Goal: Transaction & Acquisition: Purchase product/service

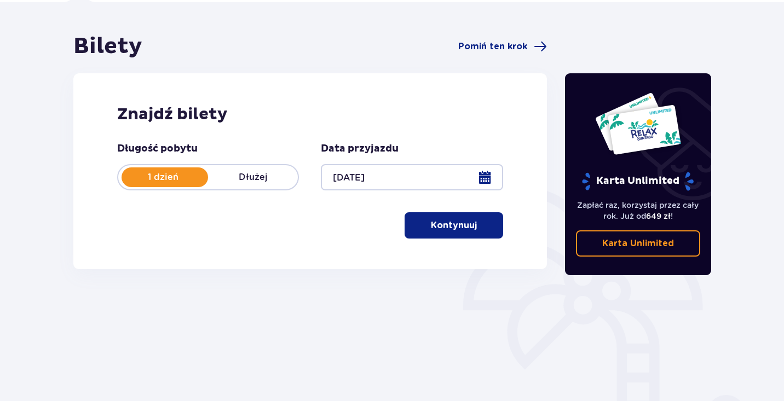
scroll to position [89, 0]
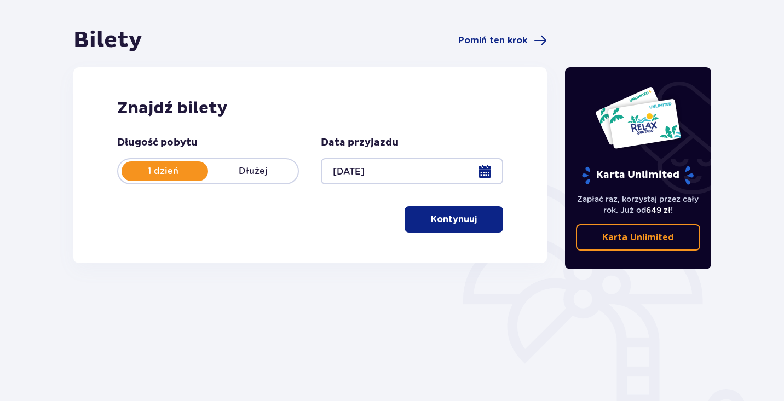
click at [448, 224] on p "Kontynuuj" at bounding box center [454, 219] width 46 height 12
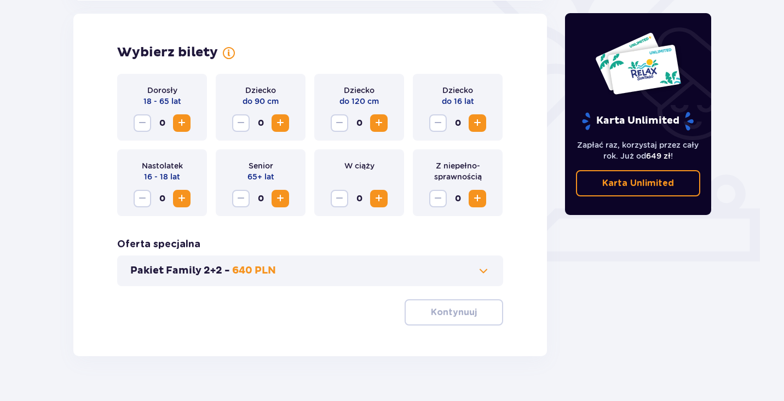
scroll to position [304, 0]
click at [479, 127] on span "Increase" at bounding box center [477, 122] width 13 height 13
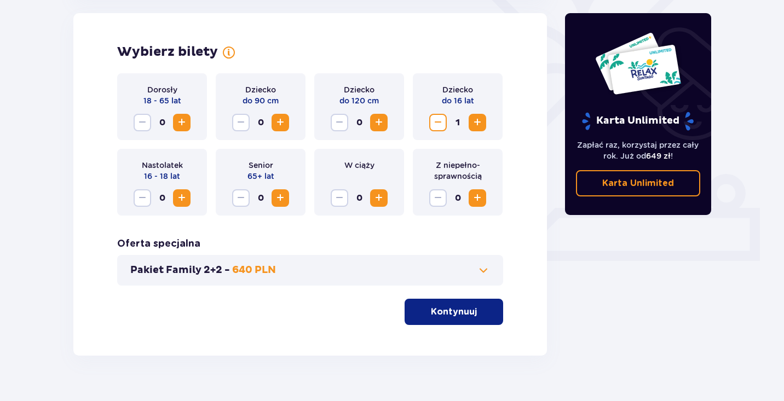
click at [178, 125] on span "Increase" at bounding box center [181, 122] width 13 height 13
click at [474, 124] on span "Increase" at bounding box center [477, 122] width 13 height 13
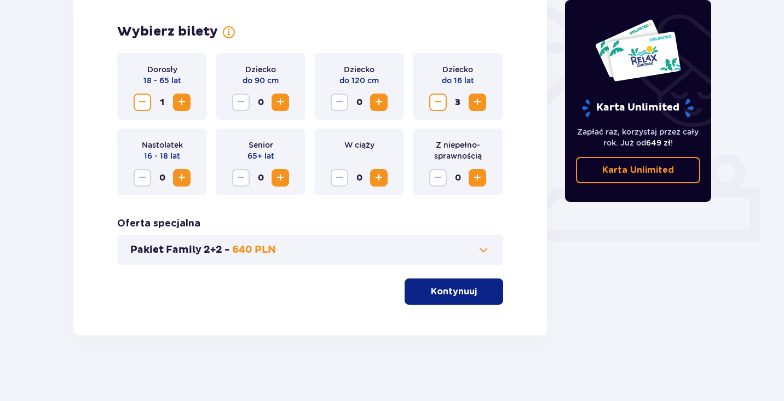
scroll to position [325, 0]
click at [483, 248] on span at bounding box center [483, 250] width 13 height 13
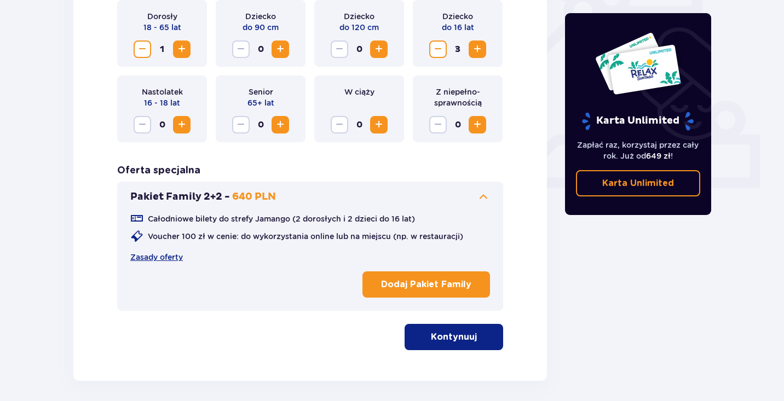
scroll to position [378, 0]
click at [447, 338] on p "Kontynuuj" at bounding box center [454, 337] width 46 height 12
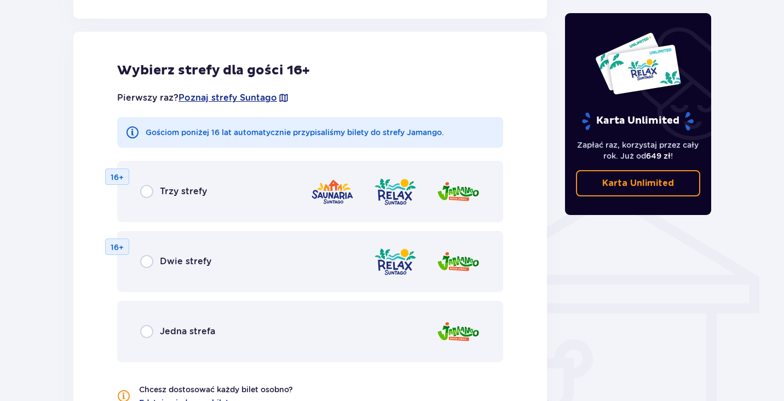
scroll to position [706, 0]
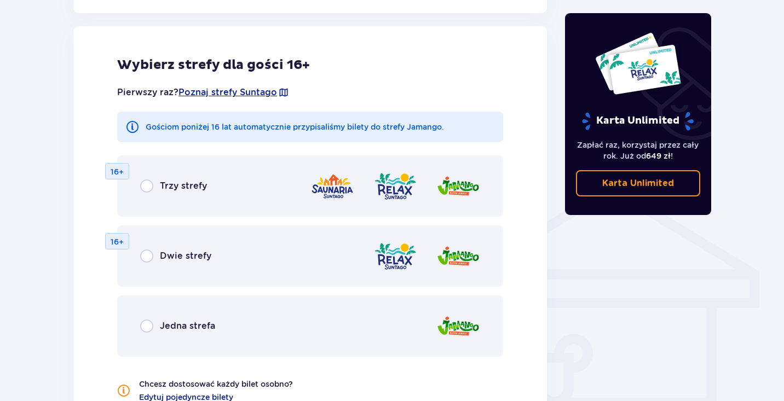
click at [191, 326] on p "Jedna strefa" at bounding box center [187, 326] width 55 height 12
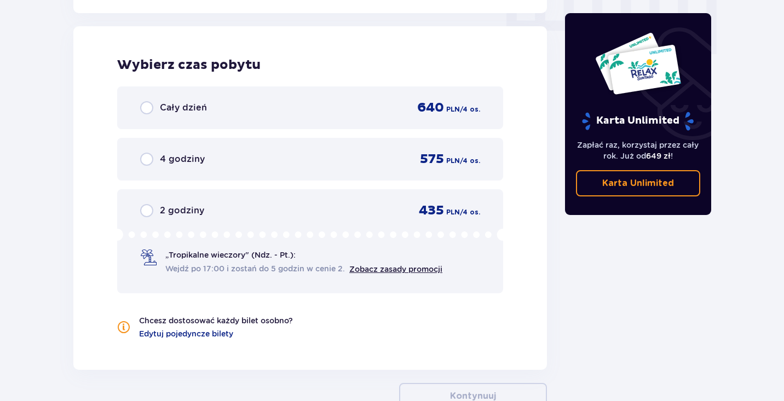
scroll to position [1127, 0]
click at [409, 270] on link "Zobacz zasady promocji" at bounding box center [395, 268] width 93 height 9
click at [232, 258] on p "„Tropikalne wieczory" (Ndz. - Pt.):" at bounding box center [230, 254] width 130 height 11
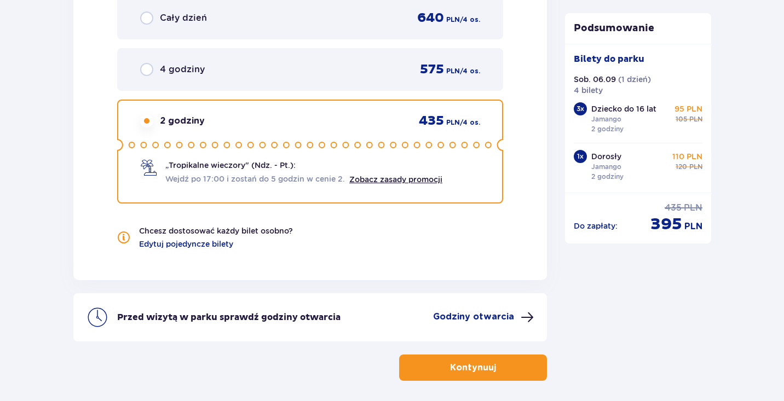
scroll to position [1207, 0]
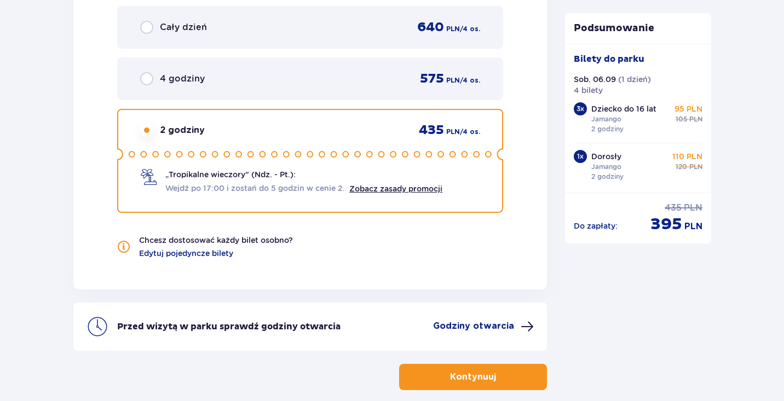
click at [197, 77] on p "4 godziny" at bounding box center [182, 79] width 45 height 12
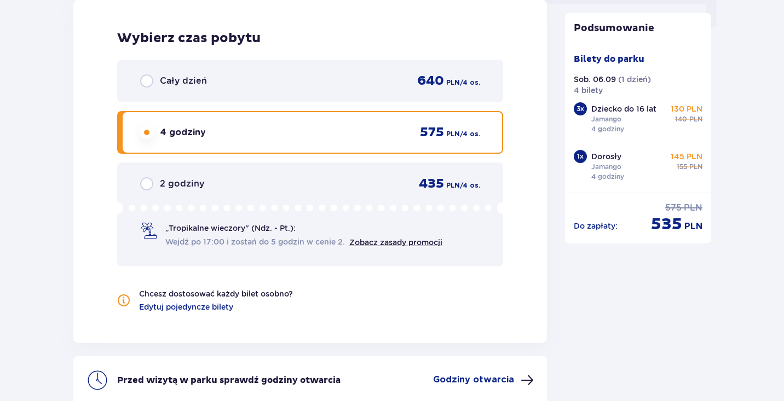
scroll to position [1152, 0]
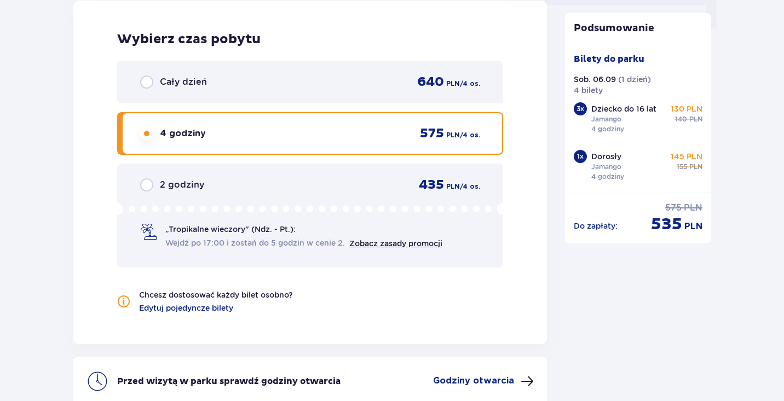
click at [288, 187] on div "2 godziny 435 PLN / 4 os." at bounding box center [310, 185] width 340 height 16
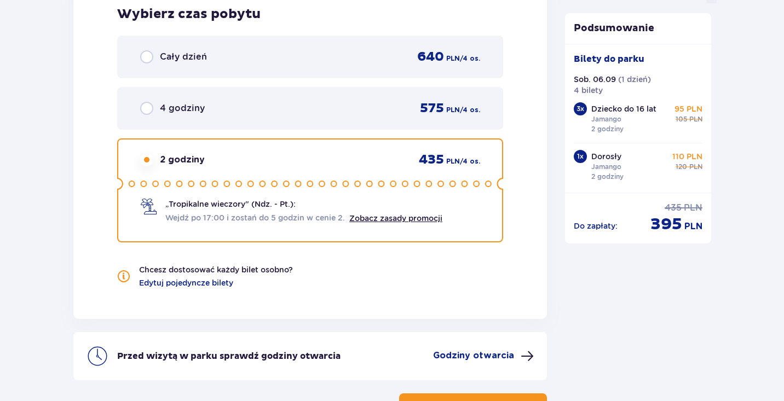
scroll to position [1177, 0]
click at [279, 116] on div "4 godziny 575 PLN / 4 os." at bounding box center [310, 109] width 340 height 16
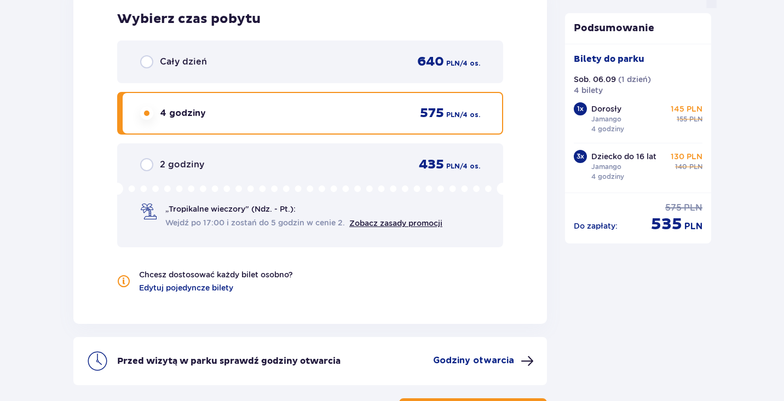
scroll to position [1172, 0]
click at [274, 154] on div "2 godziny 435 PLN / 4 os. „Tropikalne wieczory" (Ndz. - Pt.): Wejdź po 17:00 i …" at bounding box center [310, 196] width 386 height 104
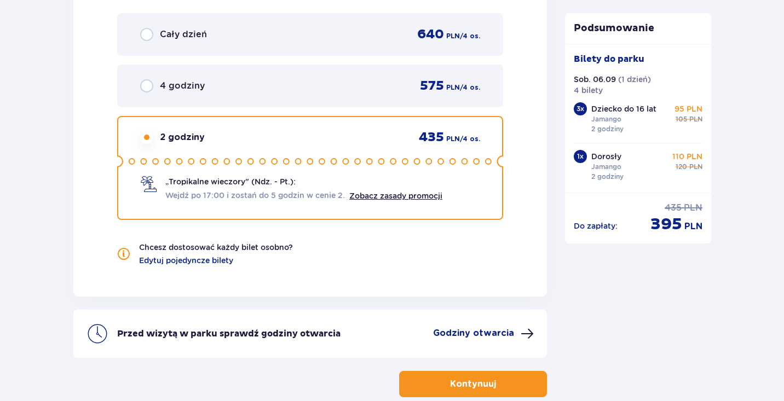
scroll to position [1197, 0]
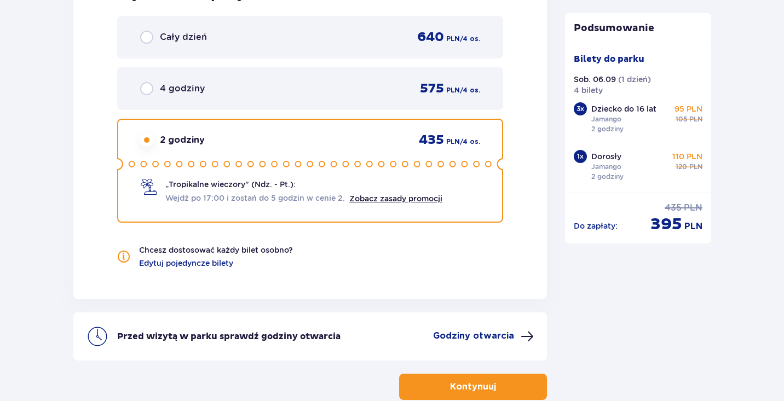
click at [259, 82] on div "4 godziny 575 PLN / 4 os." at bounding box center [310, 88] width 340 height 16
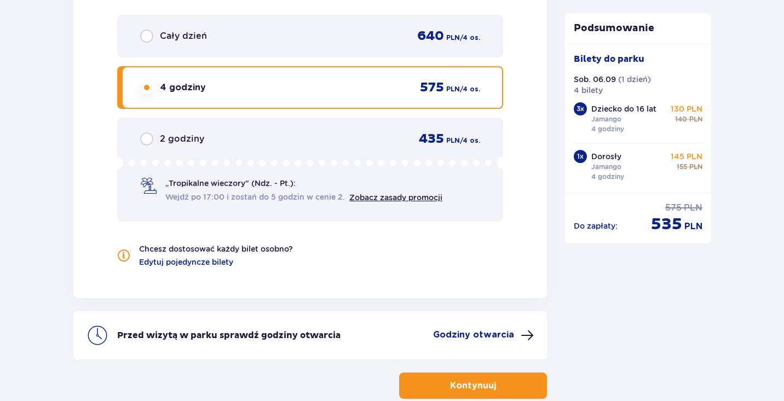
scroll to position [1198, 0]
click at [320, 134] on div "2 godziny 435 PLN / 4 os." at bounding box center [310, 139] width 340 height 16
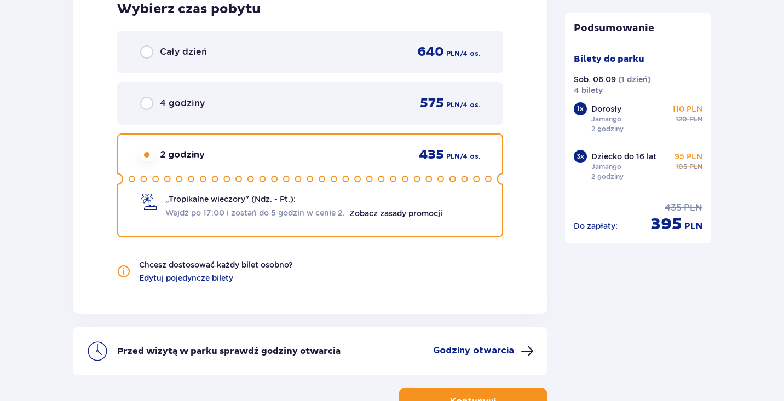
scroll to position [1184, 0]
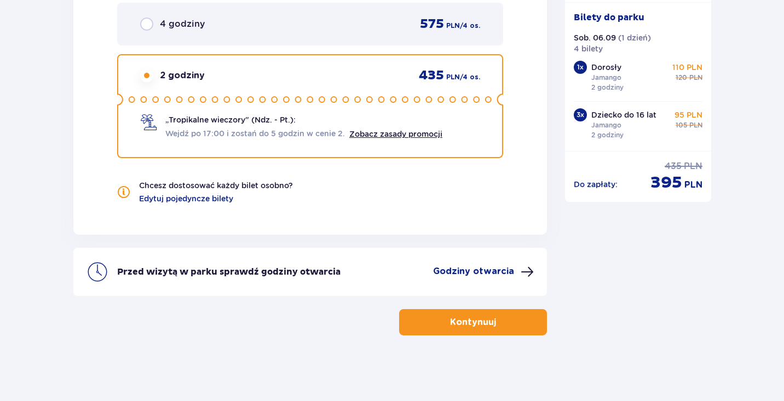
scroll to position [1262, 0]
click at [506, 325] on button "Kontynuuj" at bounding box center [473, 322] width 148 height 26
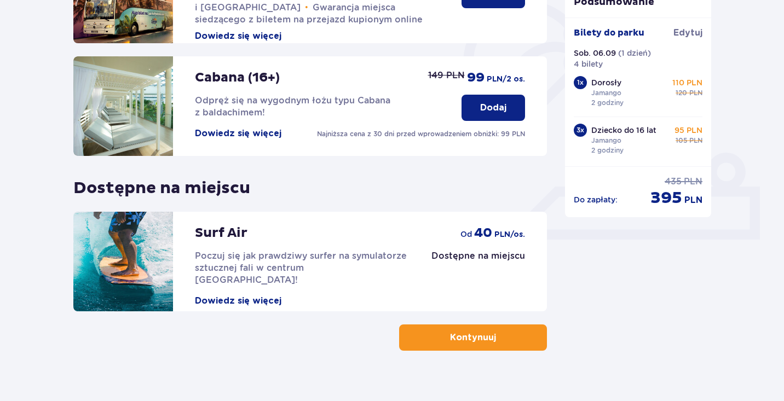
scroll to position [327, 0]
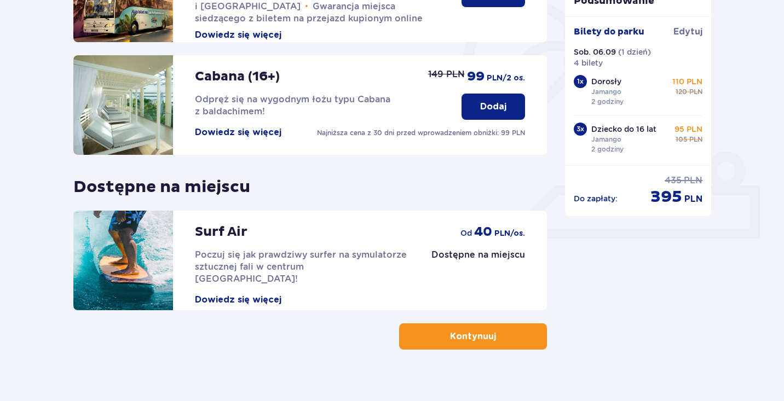
click at [475, 344] on button "Kontynuuj" at bounding box center [473, 337] width 148 height 26
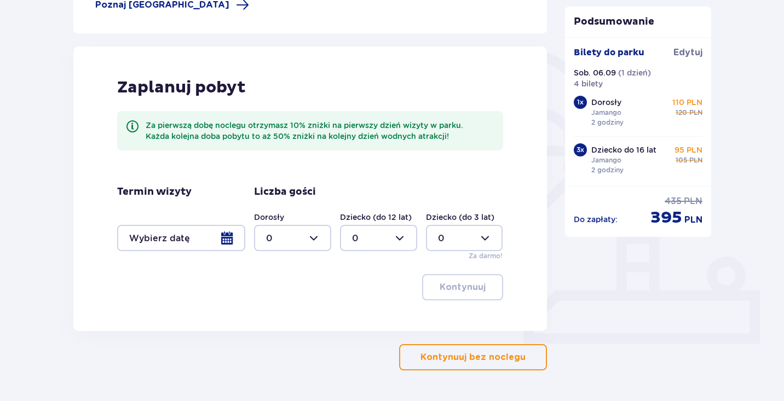
scroll to position [222, 0]
click at [206, 243] on div at bounding box center [181, 237] width 128 height 26
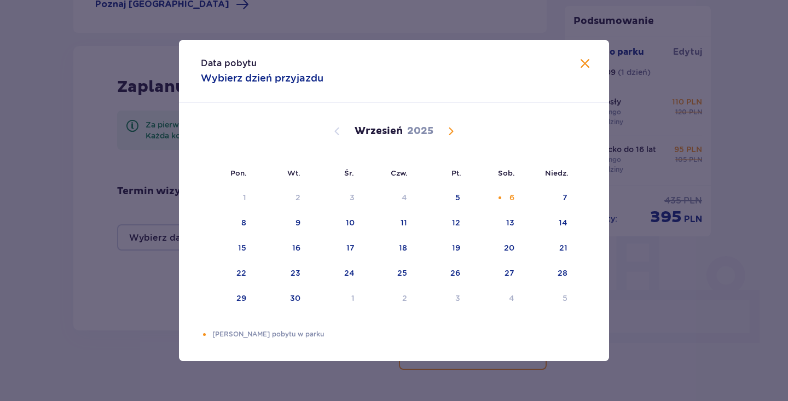
click at [591, 62] on span at bounding box center [585, 63] width 13 height 13
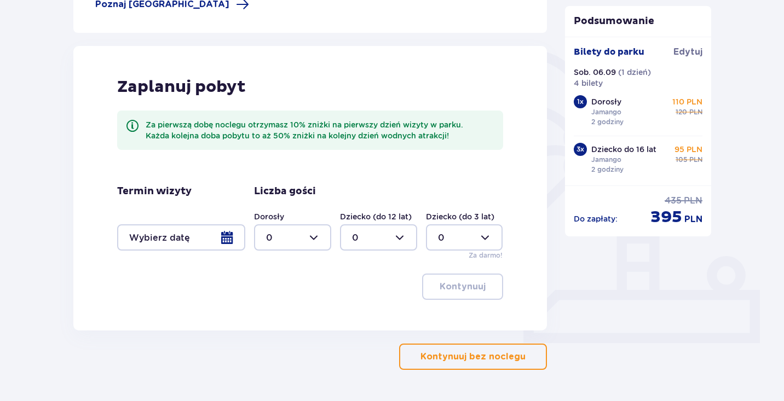
click at [490, 368] on button "Kontynuuj bez noclegu" at bounding box center [473, 357] width 148 height 26
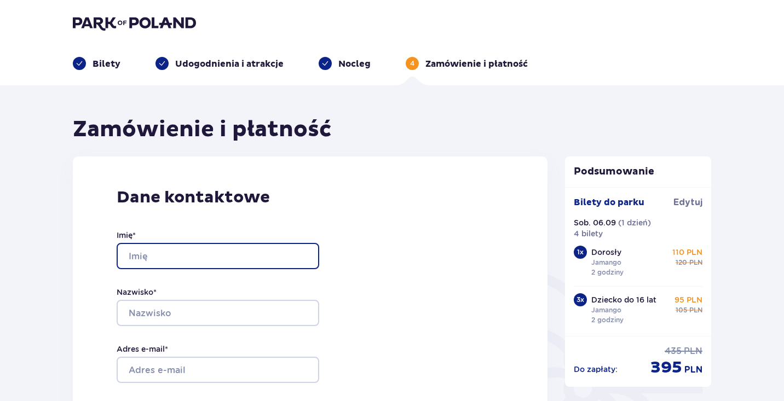
click at [204, 252] on input "Imię *" at bounding box center [218, 256] width 203 height 26
type input "Łukasz"
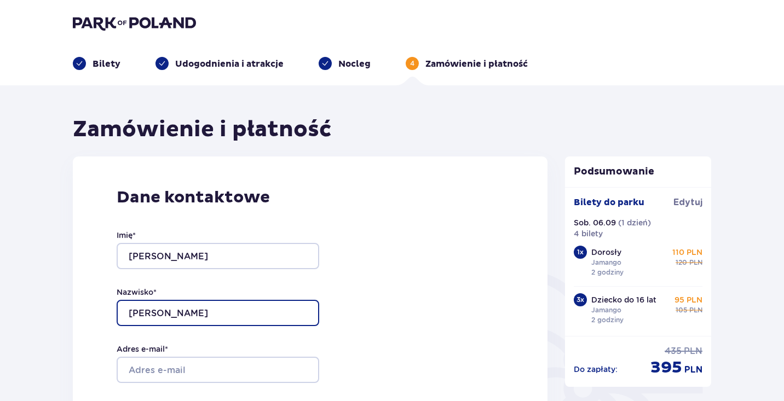
type input "Jankowicz"
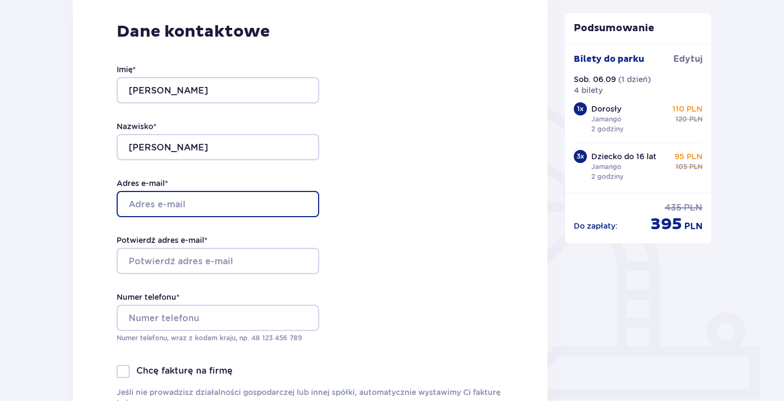
scroll to position [167, 0]
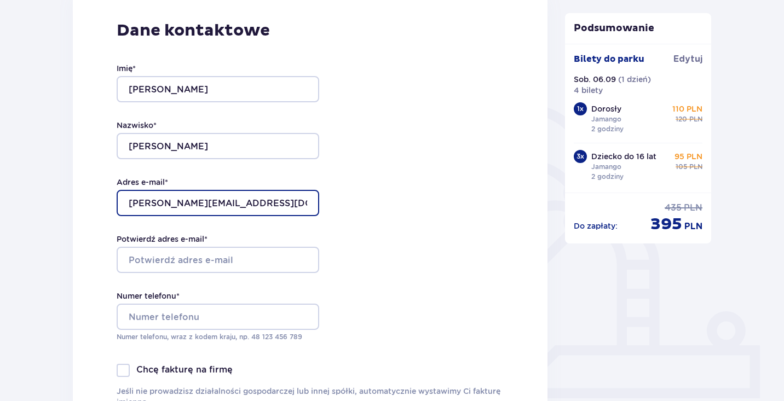
type input "jankowicz.lukas@gmail.com"
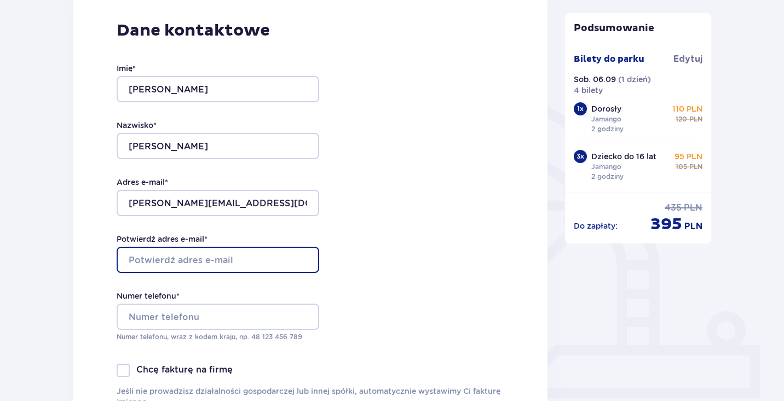
paste input "jankowicz.lukas@gmail.com"
type input "jankowicz.lukas@gmail.com"
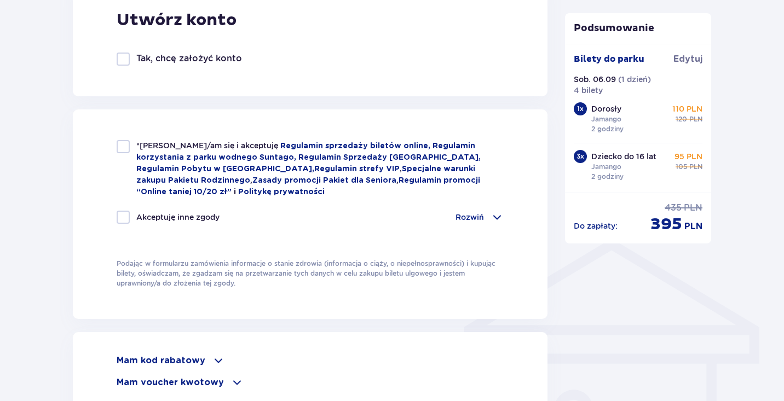
scroll to position [654, 0]
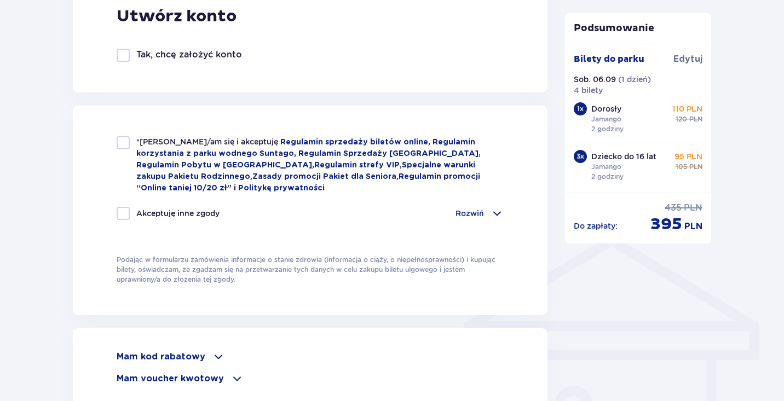
type input "571203145"
click at [117, 138] on div at bounding box center [123, 142] width 13 height 13
checkbox input "true"
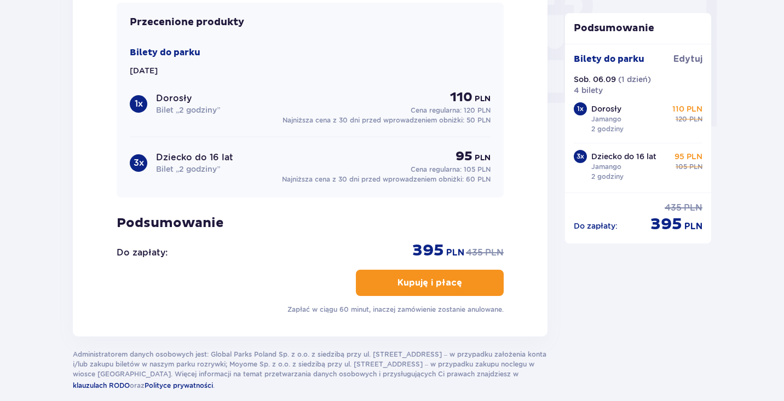
scroll to position [1057, 0]
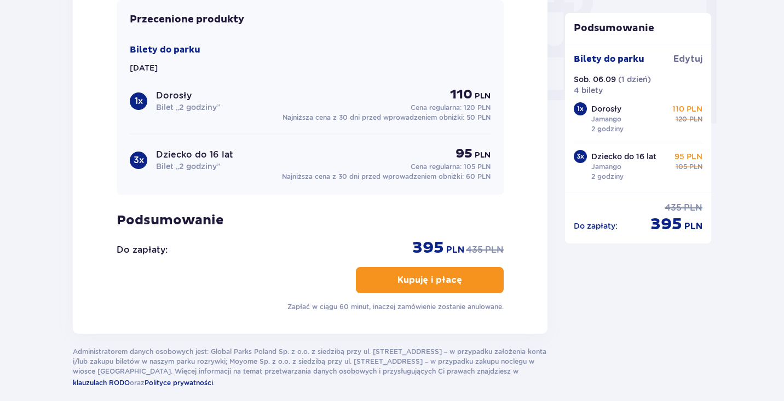
click at [434, 280] on p "Kupuję i płacę" at bounding box center [429, 280] width 65 height 12
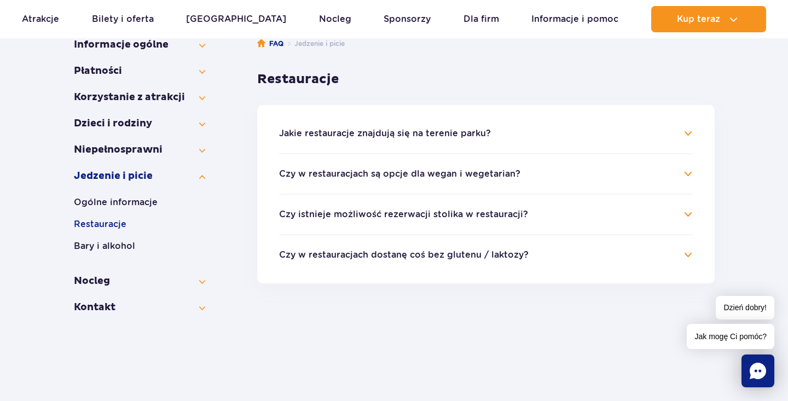
scroll to position [191, 0]
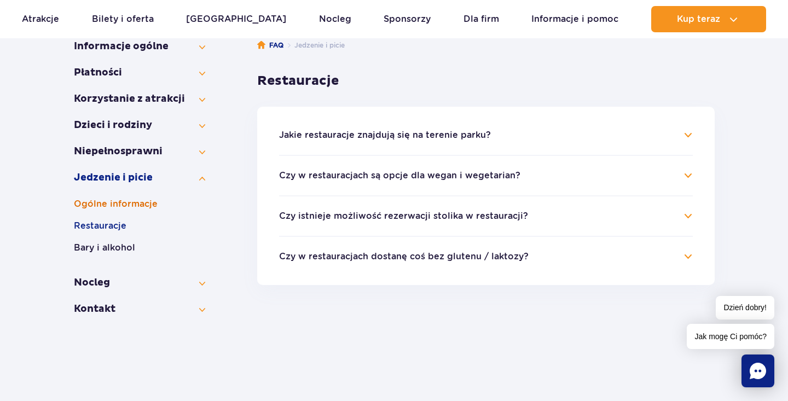
click at [124, 205] on button "Ogólne informacje" at bounding box center [139, 204] width 131 height 13
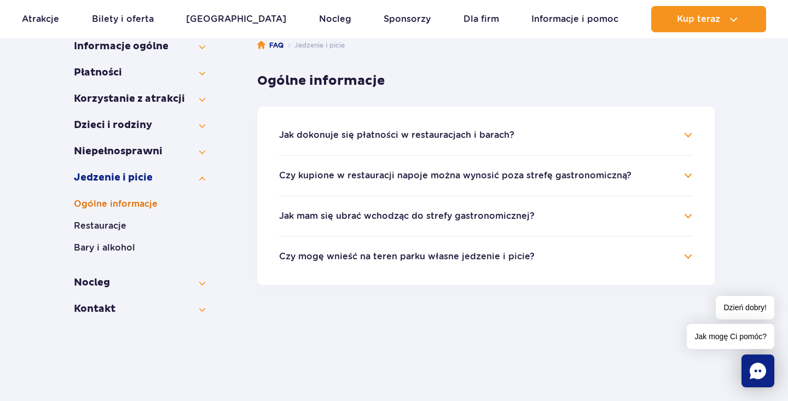
click at [138, 205] on button "Ogólne informacje" at bounding box center [139, 204] width 131 height 13
click at [118, 203] on button "Ogólne informacje" at bounding box center [139, 204] width 131 height 13
